Goal: Obtain resource: Download file/media

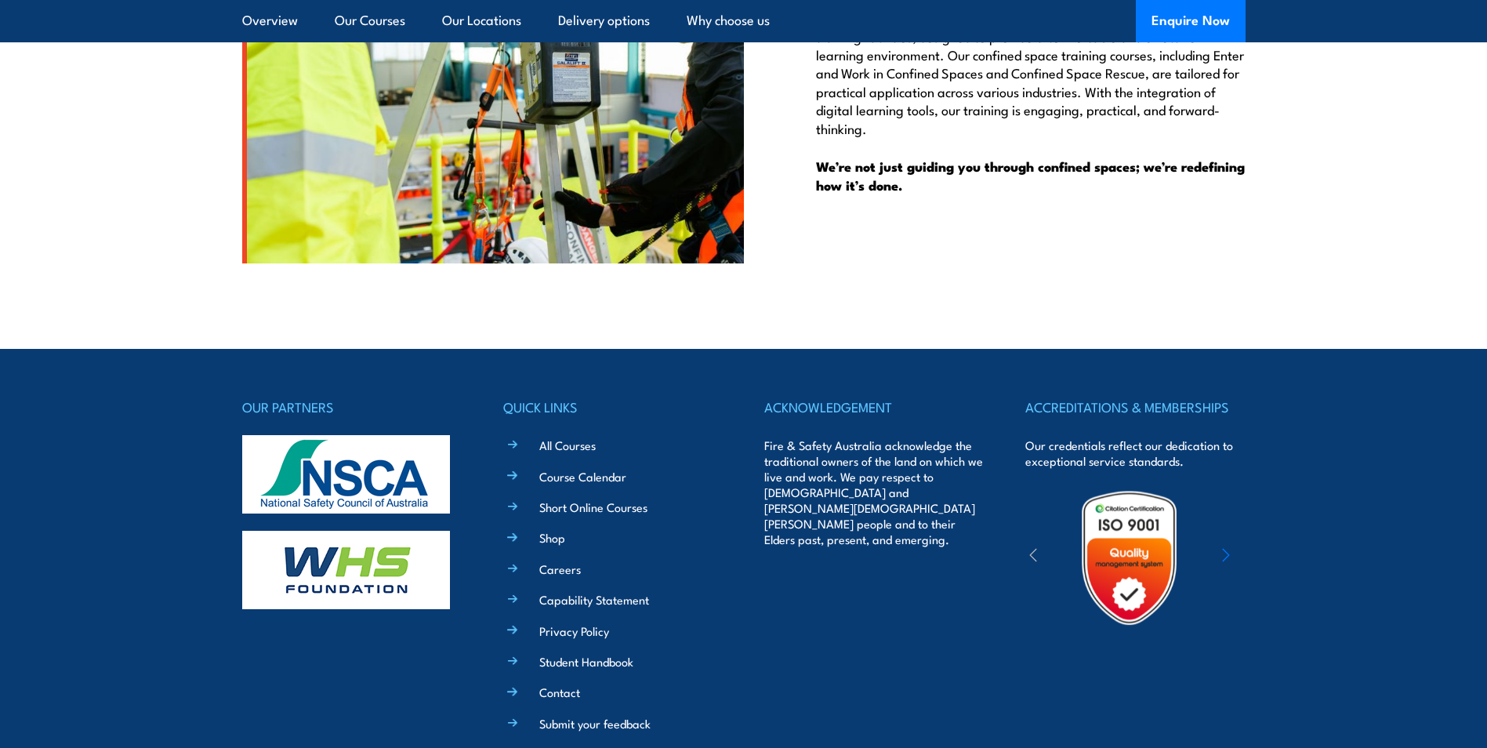
scroll to position [3998, 0]
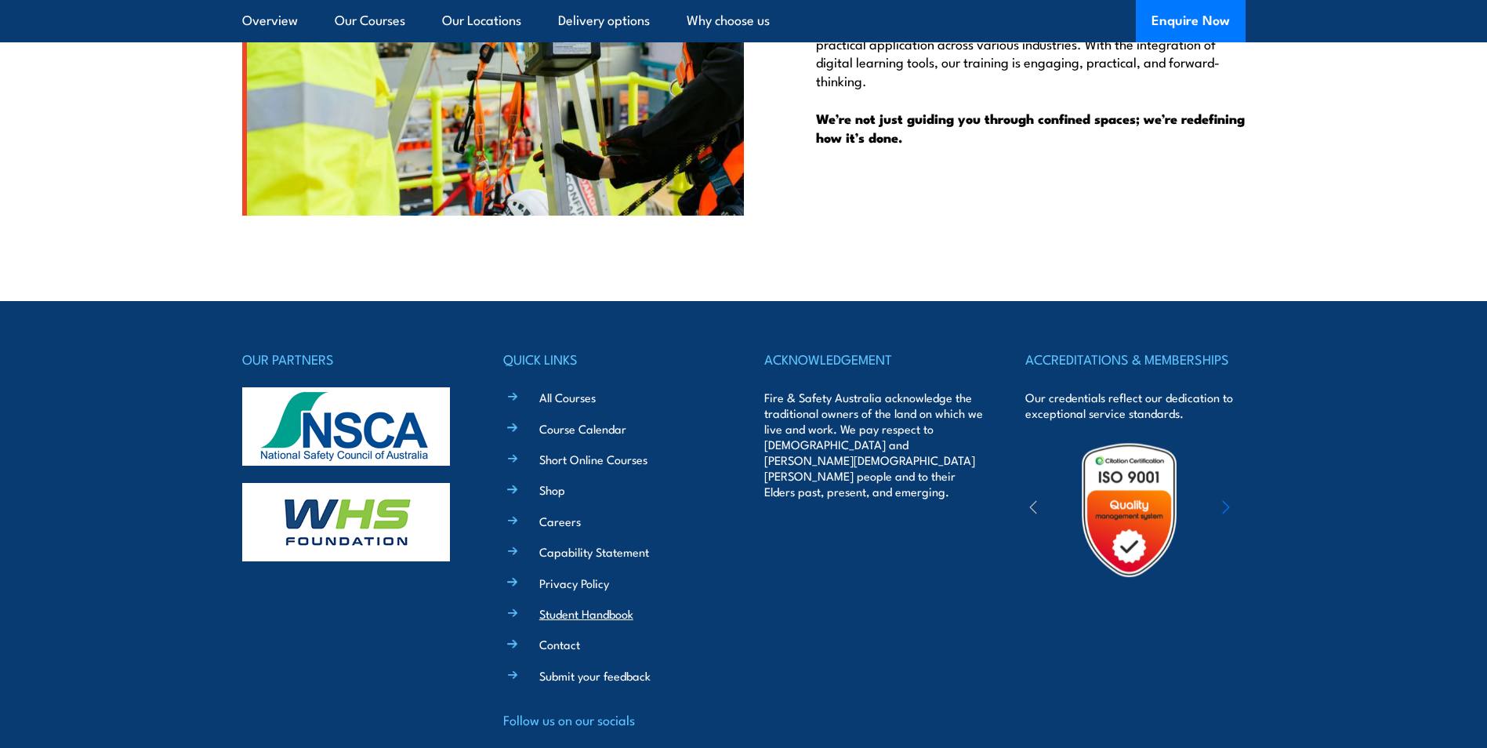
click at [560, 618] on link "Student Handbook" at bounding box center [586, 613] width 94 height 16
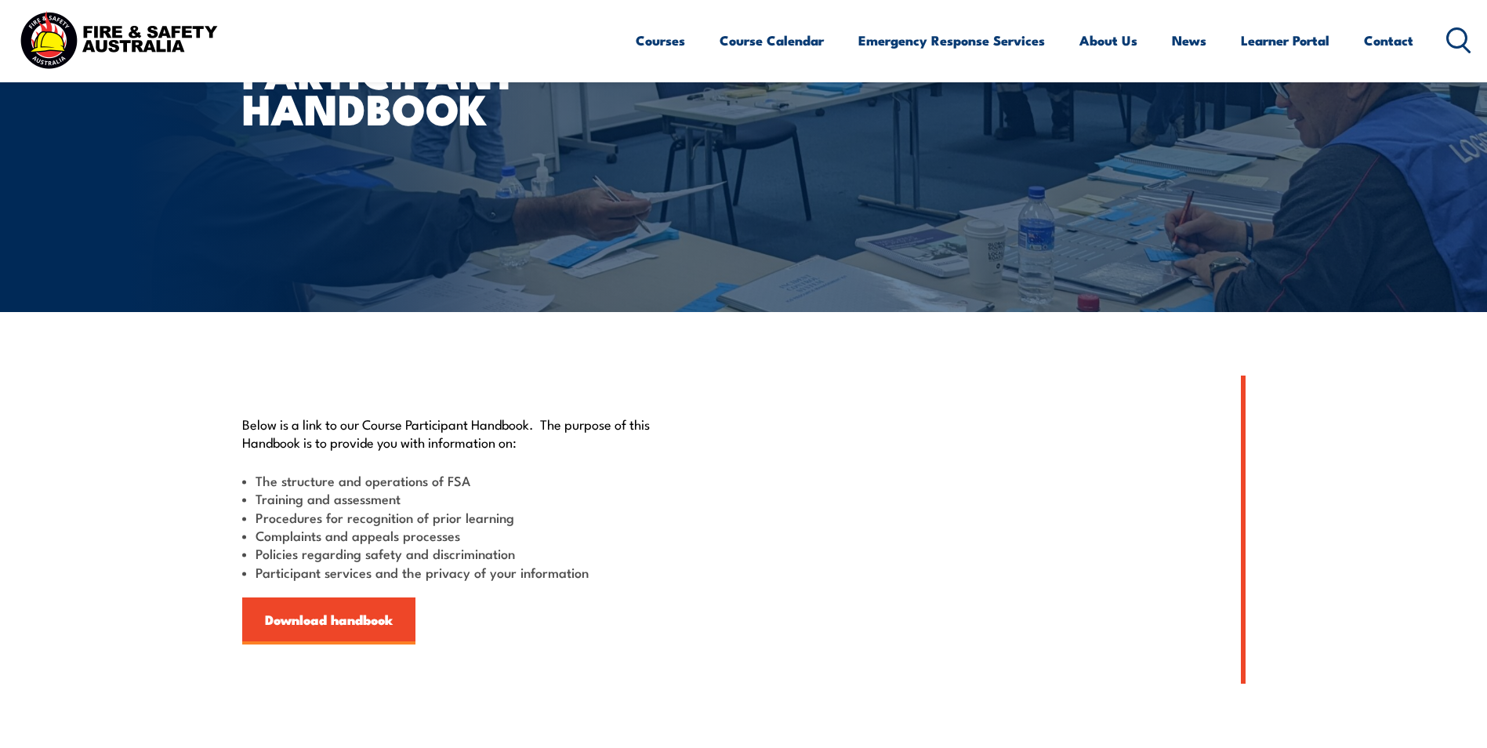
scroll to position [235, 0]
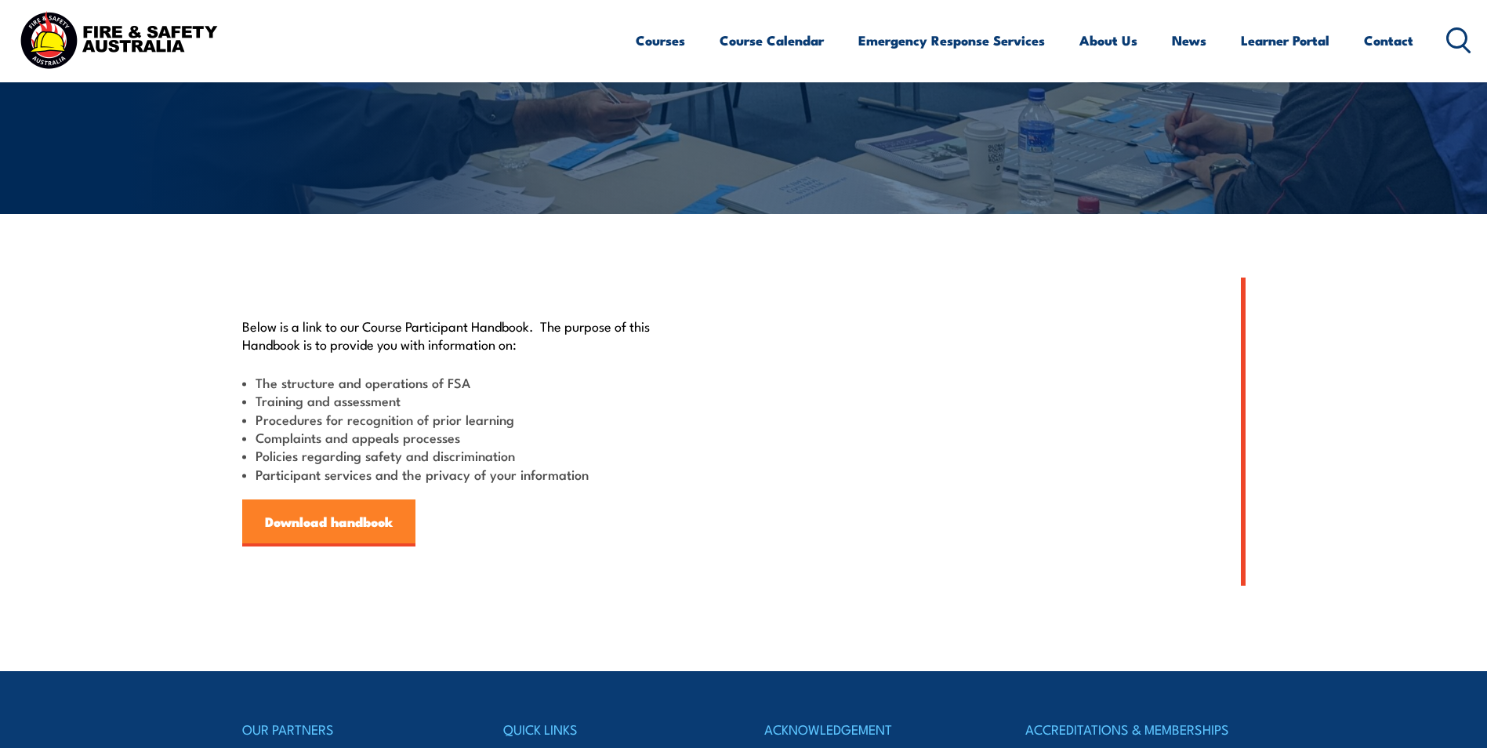
click at [326, 528] on link "Download handbook" at bounding box center [328, 522] width 173 height 47
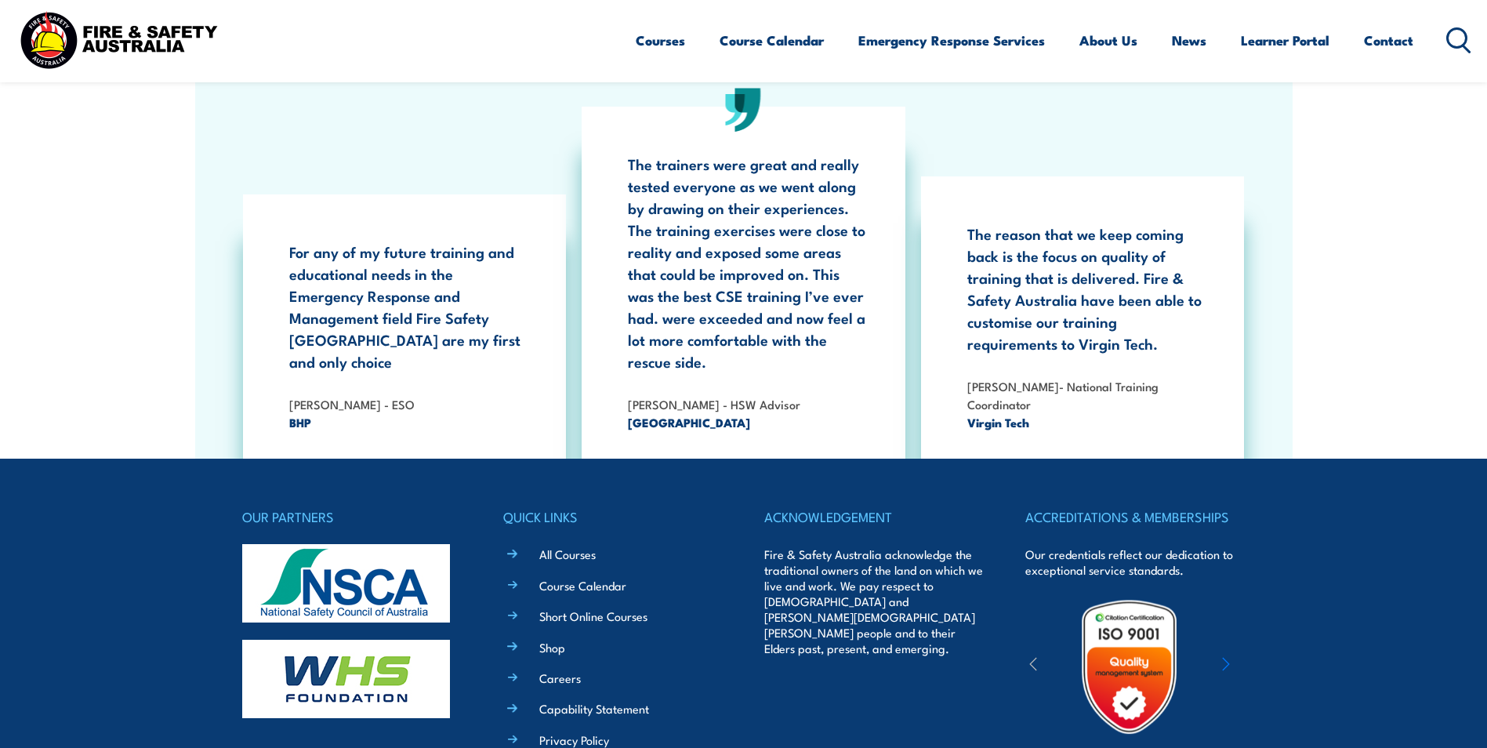
scroll to position [2899, 0]
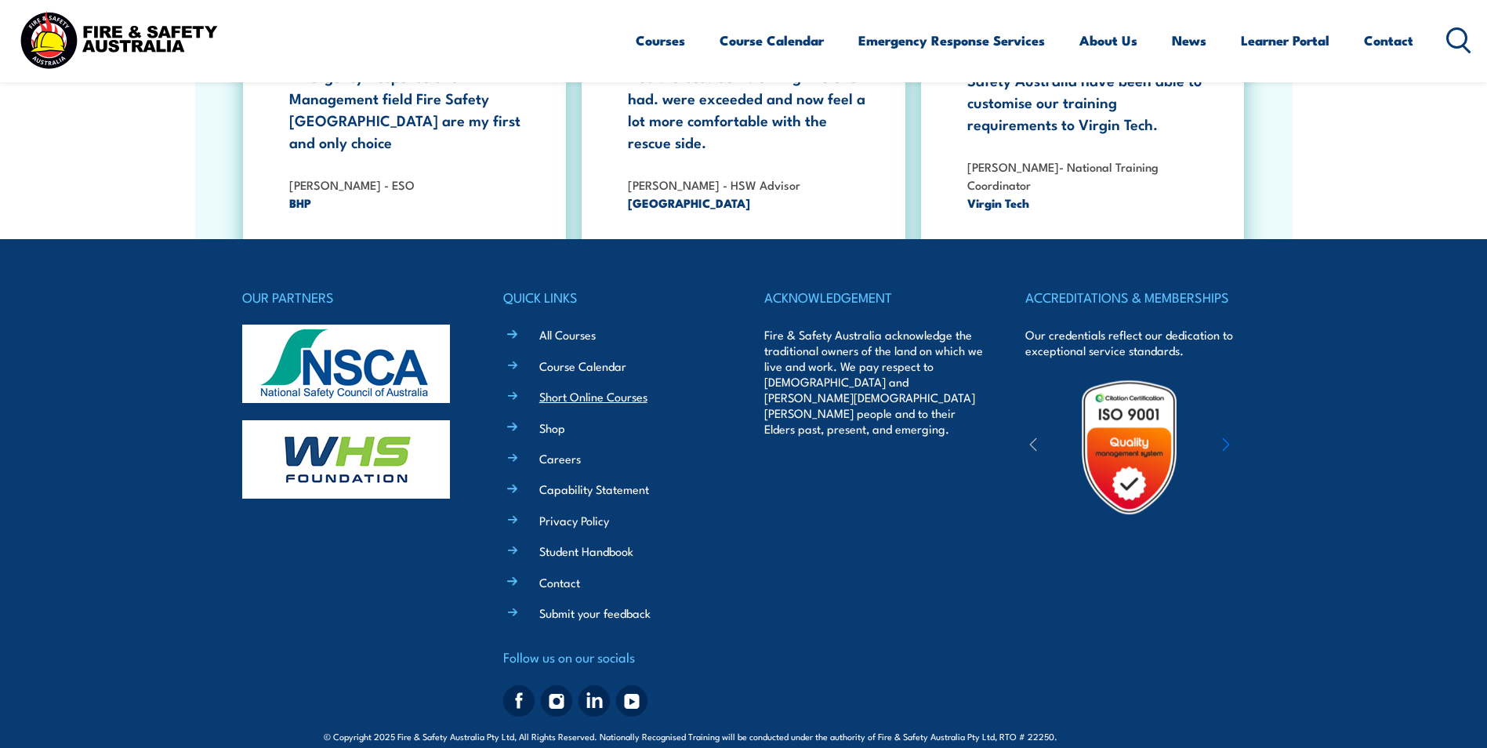
click at [608, 388] on link "Short Online Courses" at bounding box center [593, 396] width 108 height 16
